Goal: Task Accomplishment & Management: Use online tool/utility

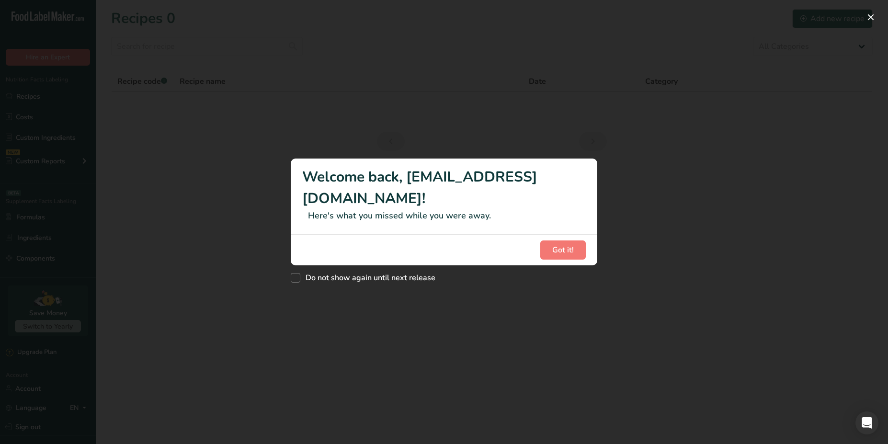
click at [51, 103] on div "New Features" at bounding box center [444, 222] width 888 height 444
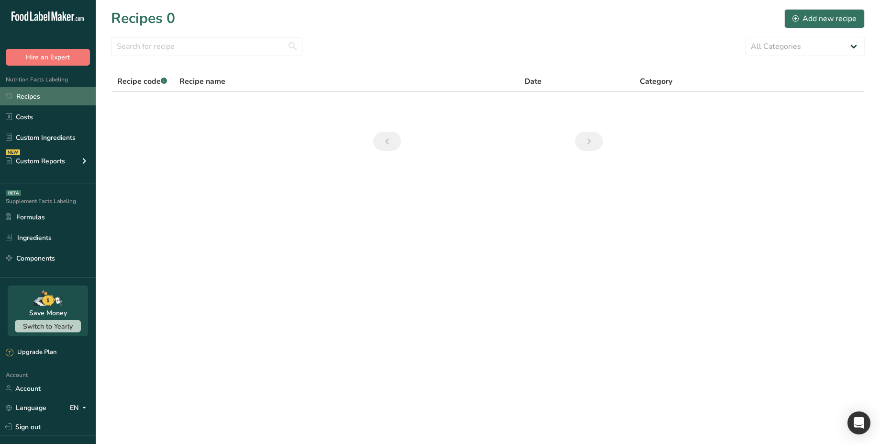
click at [42, 99] on link "Recipes" at bounding box center [48, 96] width 96 height 18
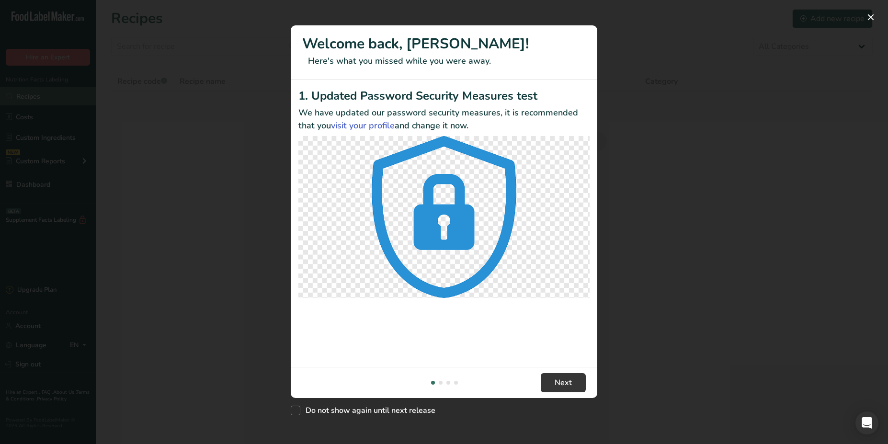
click at [50, 102] on div "New Features" at bounding box center [444, 222] width 888 height 444
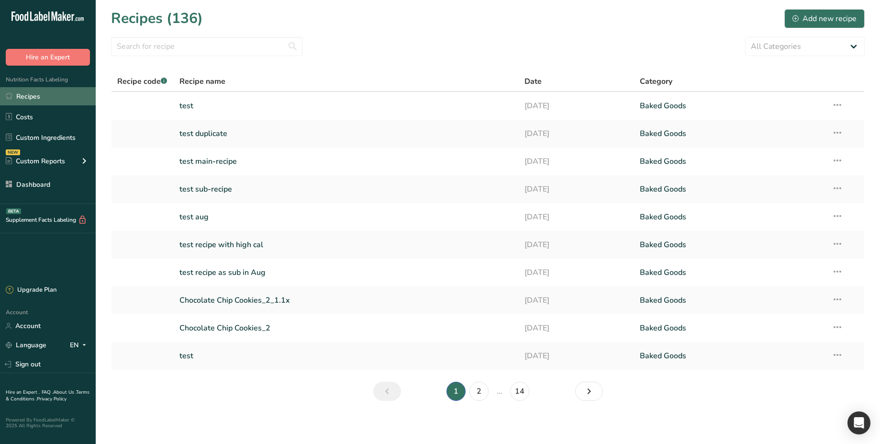
click at [50, 102] on link "Recipes" at bounding box center [48, 96] width 96 height 18
click at [200, 108] on link "test" at bounding box center [347, 106] width 334 height 20
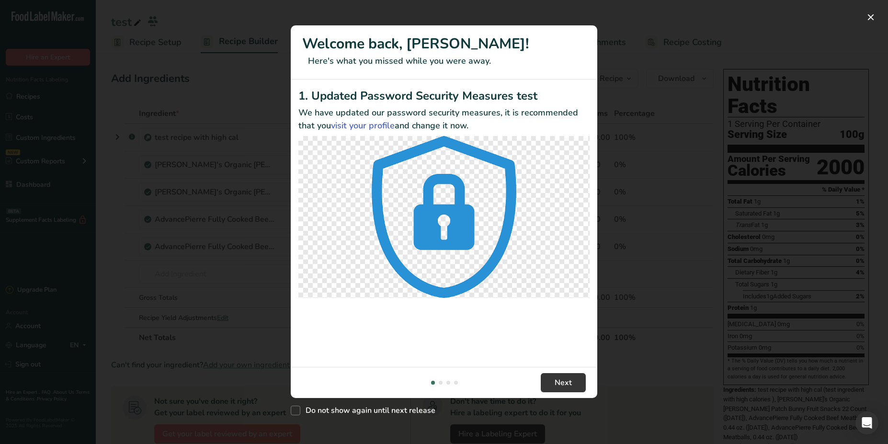
click at [648, 15] on div "New Features" at bounding box center [444, 222] width 888 height 444
